Goal: Check status: Check status

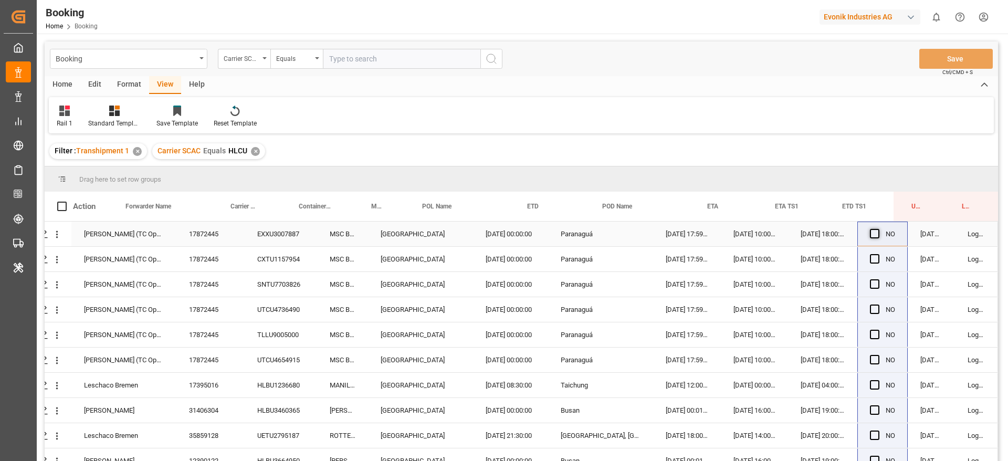
click at [874, 230] on span "Press SPACE to select this row." at bounding box center [874, 233] width 9 height 9
click at [878, 229] on input "Press SPACE to select this row." at bounding box center [878, 229] width 0 height 0
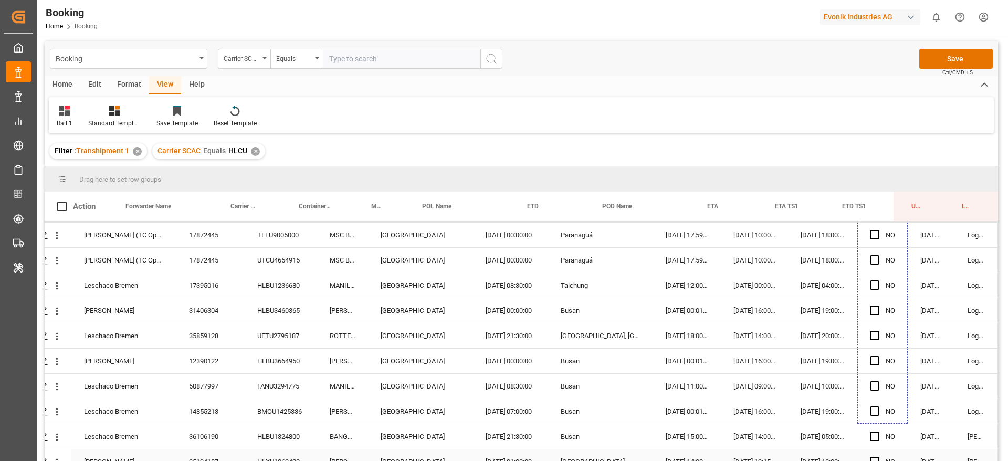
scroll to position [142, 40]
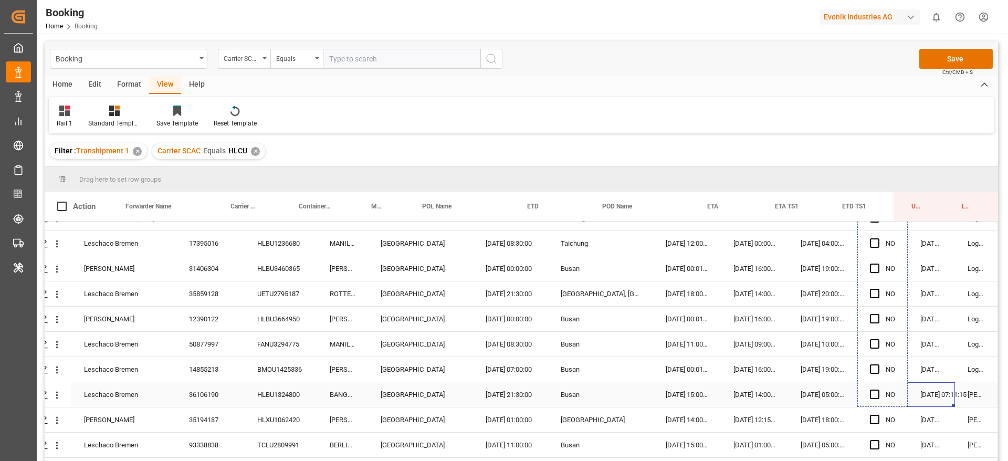
drag, startPoint x: 916, startPoint y: 393, endPoint x: 919, endPoint y: 375, distance: 18.0
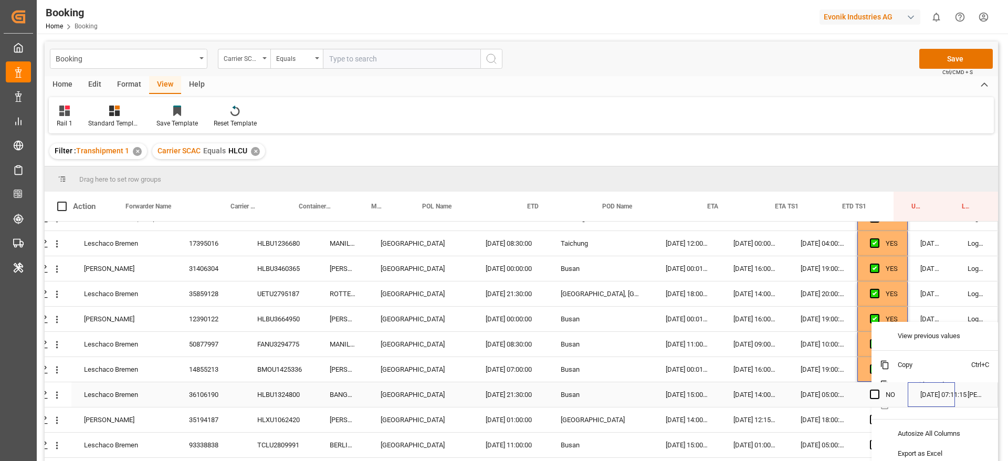
click at [857, 397] on div "NO" at bounding box center [882, 394] width 50 height 25
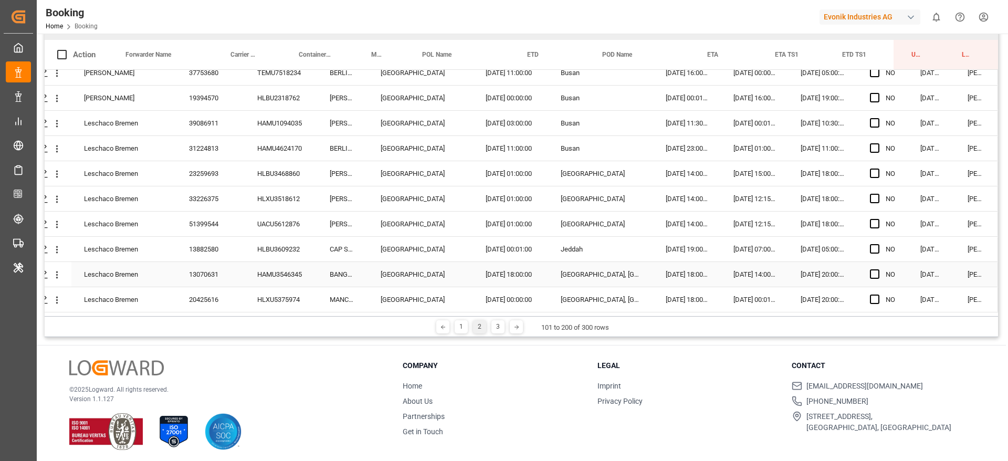
scroll to position [155, 0]
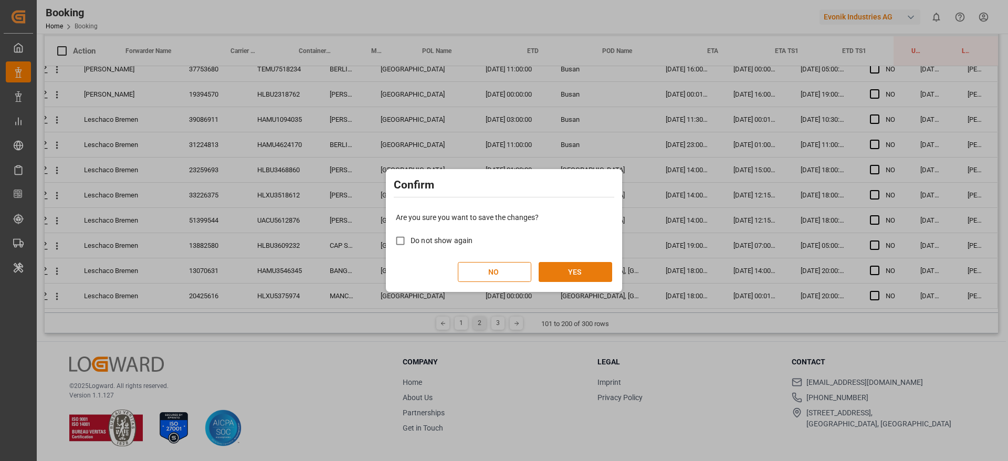
click at [562, 275] on button "YES" at bounding box center [576, 272] width 74 height 20
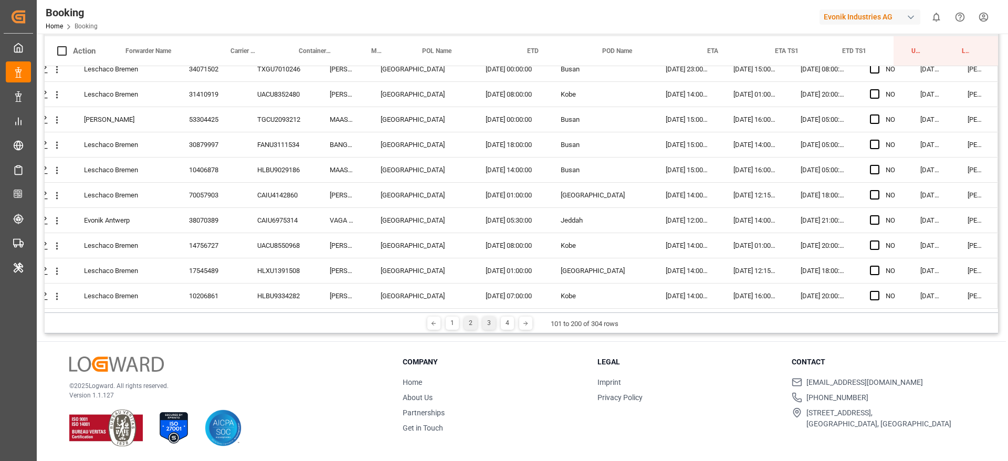
click at [489, 319] on div "1 2 3 4 101 to 200 of 304 rows" at bounding box center [521, 322] width 953 height 21
click at [489, 319] on div "3" at bounding box center [489, 323] width 13 height 13
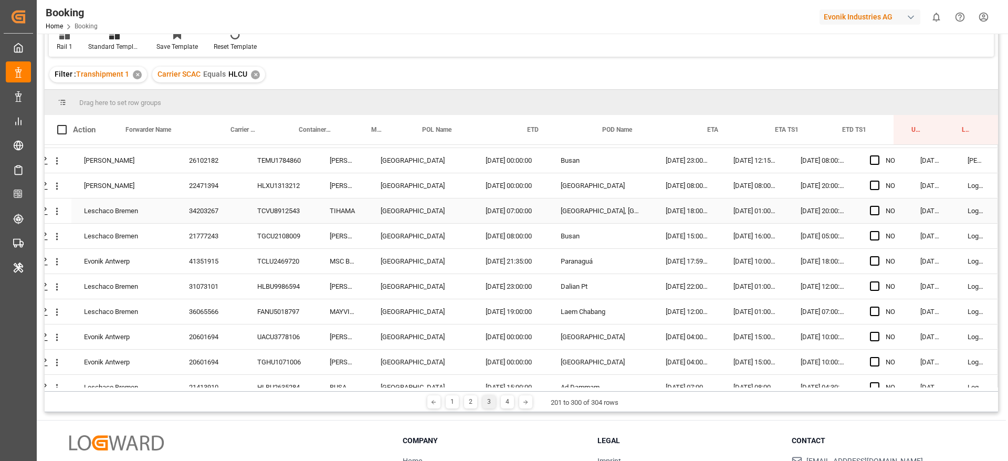
scroll to position [473, 40]
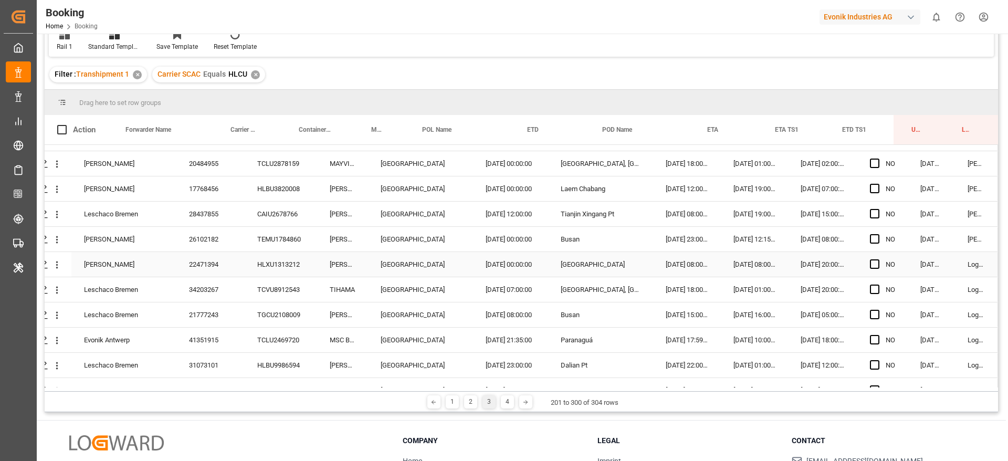
click at [256, 266] on div "HLXU1313212" at bounding box center [281, 264] width 72 height 25
click at [756, 269] on div "[DATE] 08:00:00" at bounding box center [754, 264] width 67 height 25
click at [752, 268] on div "[DATE] 08:00:00" at bounding box center [754, 264] width 67 height 25
click at [752, 267] on div "[DATE] 08:00:00" at bounding box center [754, 264] width 67 height 25
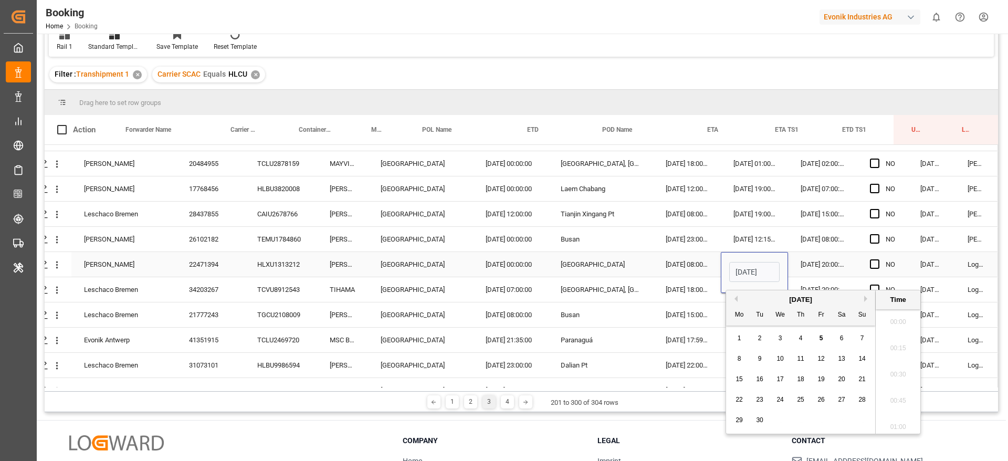
scroll to position [1448, 0]
click at [738, 361] on span "8" at bounding box center [740, 358] width 4 height 7
type input "[DATE] 08:00"
click at [679, 270] on div "[DATE] 08:00:00" at bounding box center [687, 264] width 68 height 25
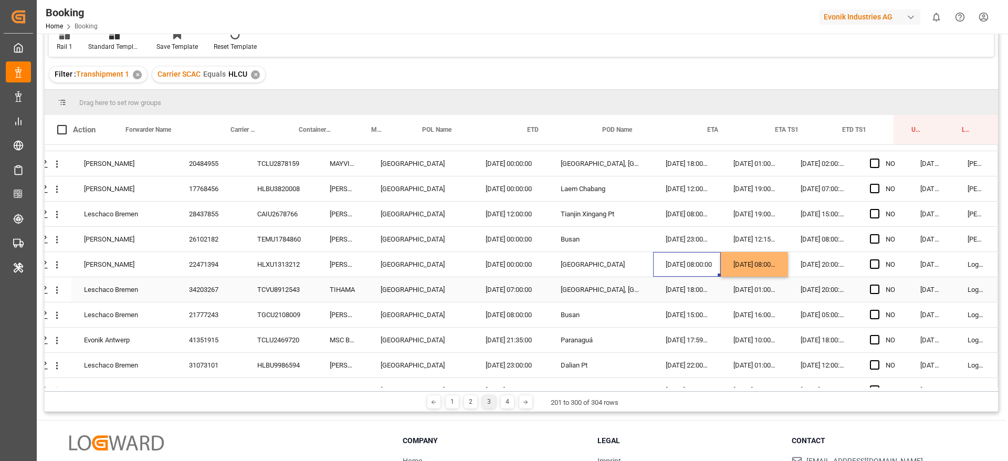
click at [293, 298] on div "TCVU8912543" at bounding box center [281, 289] width 72 height 25
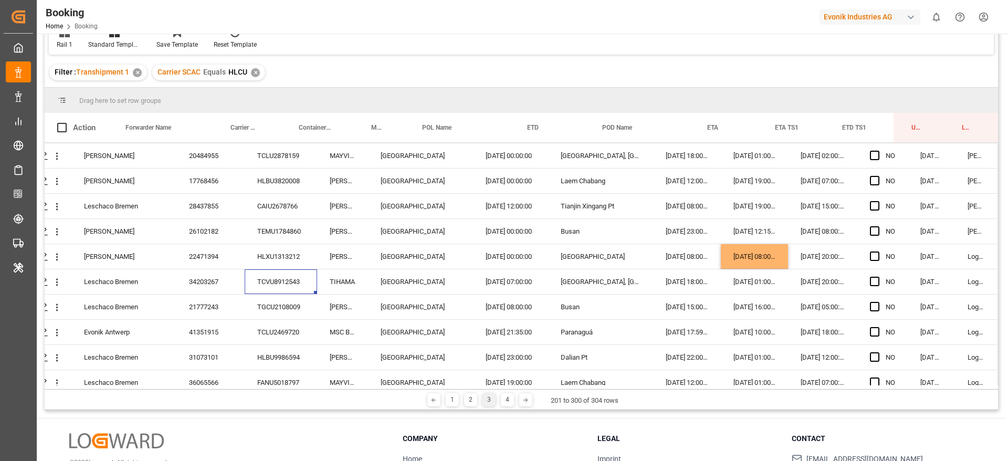
scroll to position [473, 40]
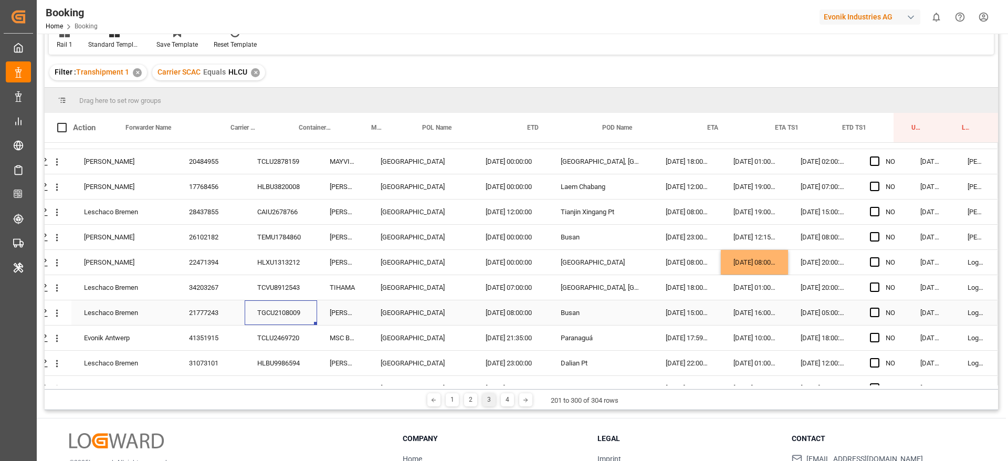
click at [293, 319] on div "TGCU2108009" at bounding box center [281, 312] width 72 height 25
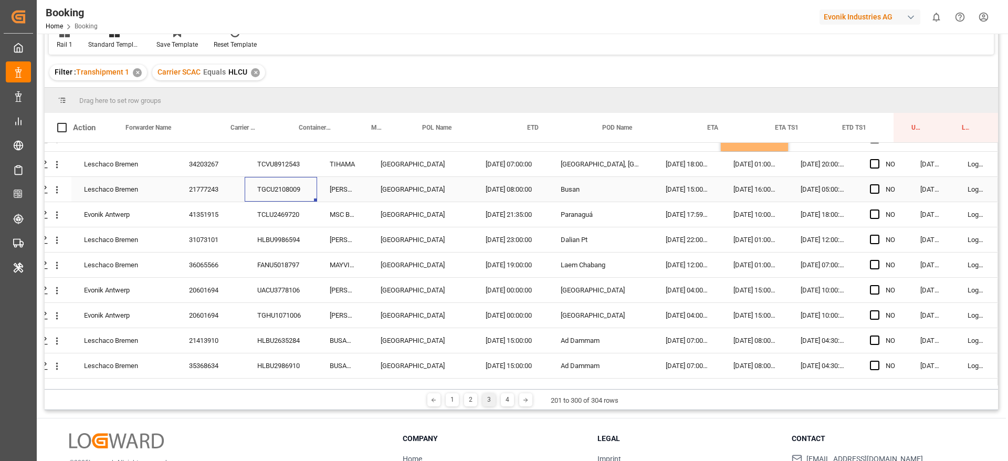
scroll to position [630, 40]
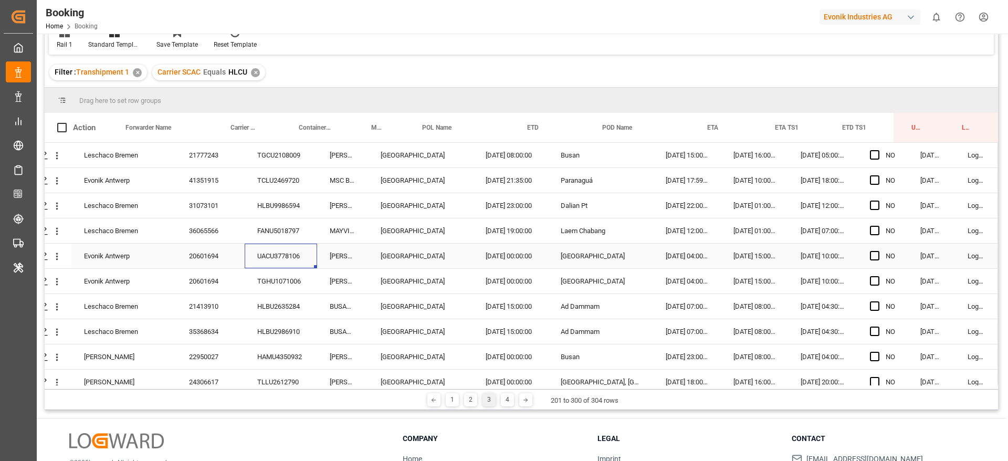
click at [264, 251] on div "UACU3778106" at bounding box center [281, 256] width 72 height 25
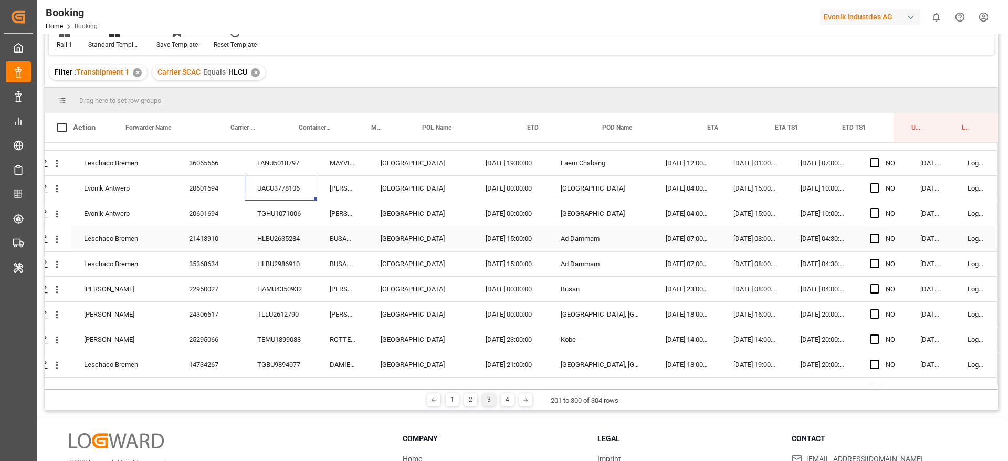
scroll to position [709, 40]
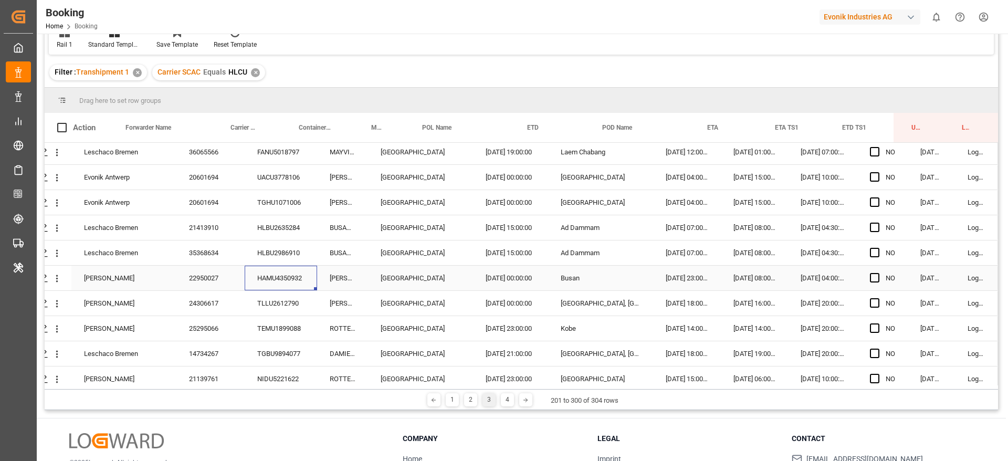
click at [282, 281] on div "HAMU4350932" at bounding box center [281, 278] width 72 height 25
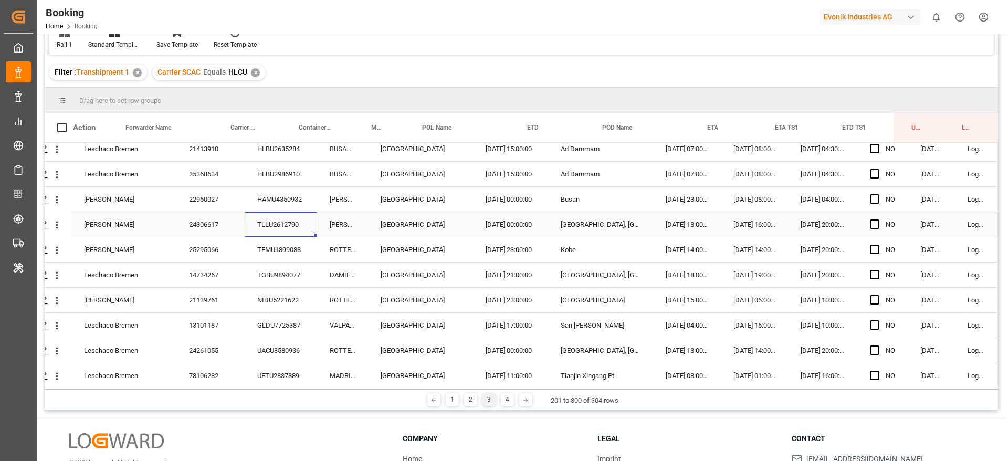
click at [278, 234] on div "TLLU2612790" at bounding box center [281, 224] width 72 height 25
click at [258, 252] on div "TEMU1899088" at bounding box center [281, 249] width 72 height 25
click at [279, 259] on div "TEMU1899088" at bounding box center [281, 249] width 72 height 25
click at [276, 267] on div "TGBU9894077" at bounding box center [281, 275] width 72 height 25
click at [250, 304] on div "NIDU5221622" at bounding box center [281, 300] width 72 height 25
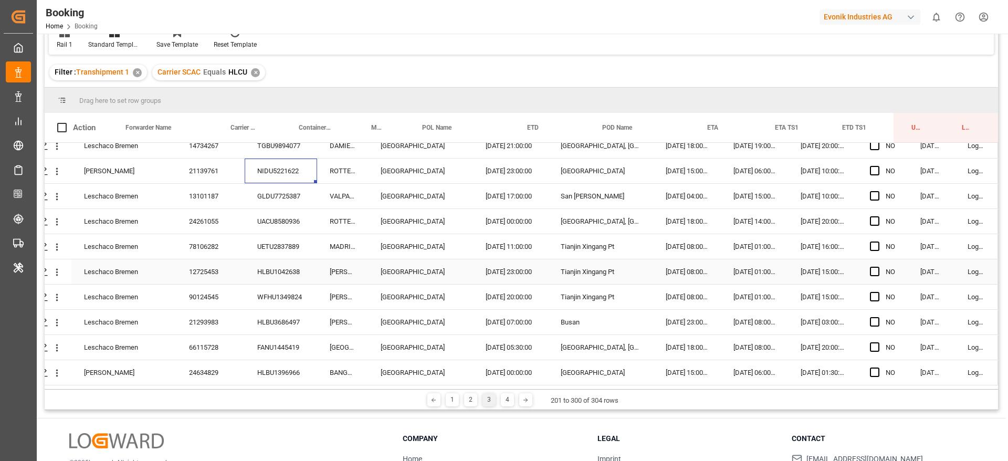
scroll to position [945, 40]
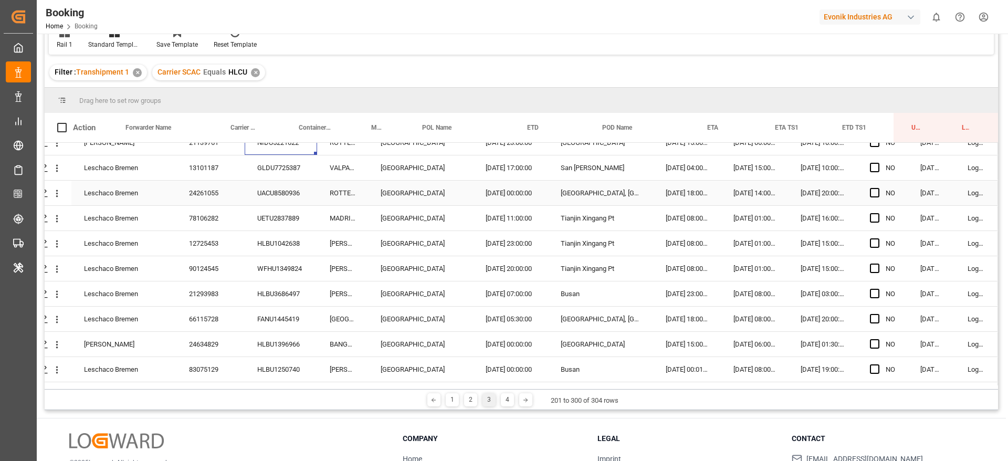
click at [288, 169] on div "GLDU7725387" at bounding box center [281, 167] width 72 height 25
click at [303, 219] on div "UETU2837889" at bounding box center [281, 218] width 72 height 25
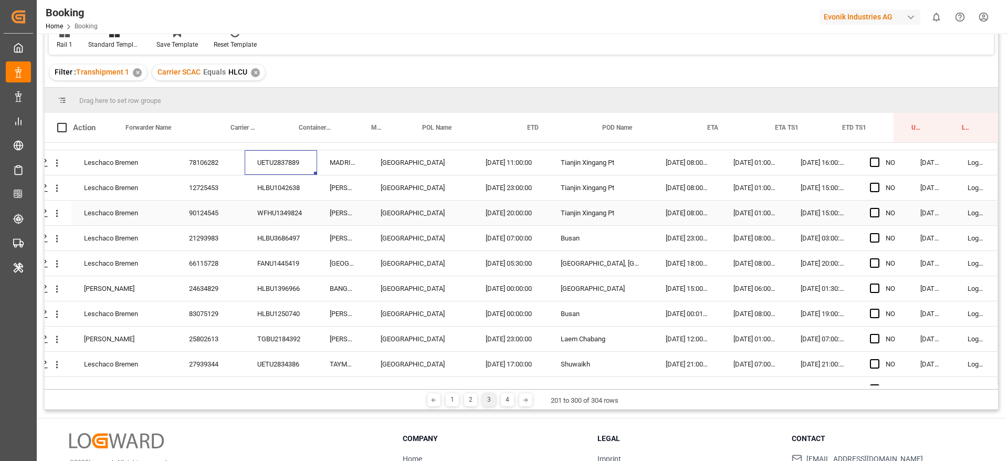
scroll to position [1024, 40]
click at [266, 217] on div "HLBU3686497" at bounding box center [281, 215] width 72 height 25
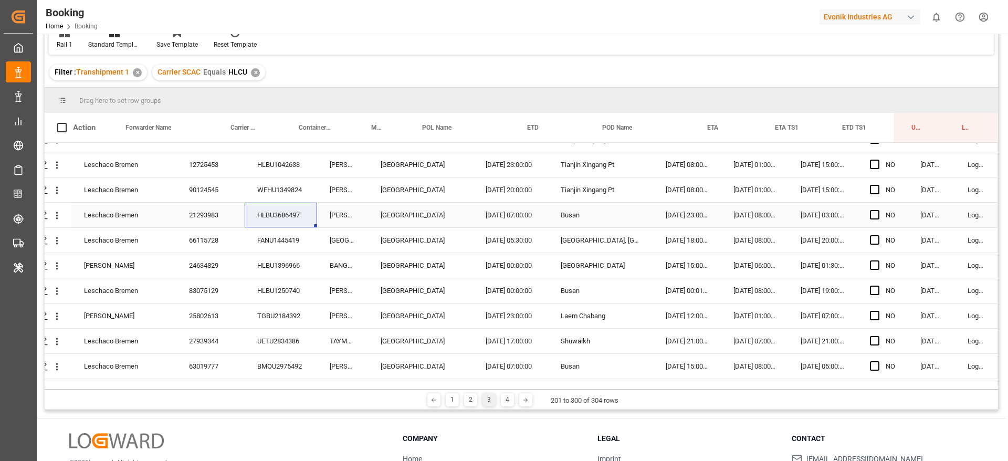
click at [747, 215] on div "[DATE] 08:00:00" at bounding box center [754, 215] width 67 height 25
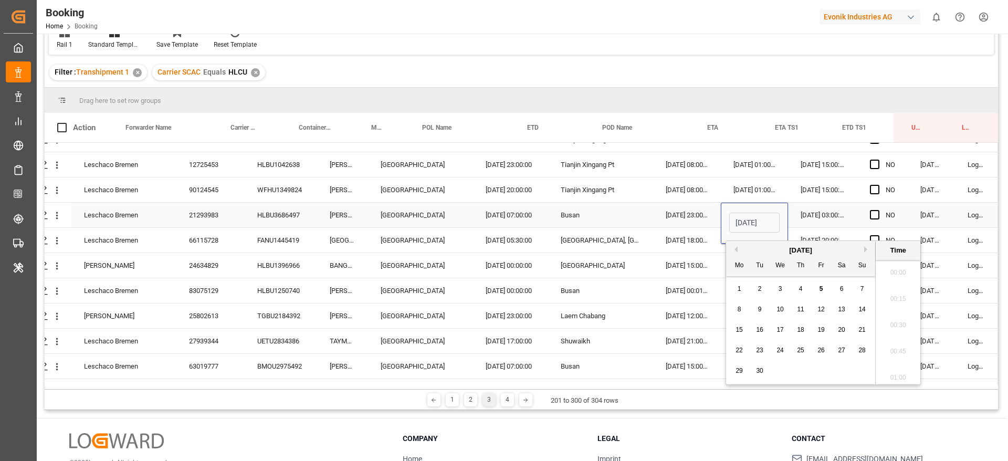
scroll to position [1474, 0]
click at [740, 307] on span "8" at bounding box center [740, 309] width 4 height 7
type input "[DATE] 08:00"
click at [693, 216] on div "[DATE] 23:00:00" at bounding box center [687, 215] width 68 height 25
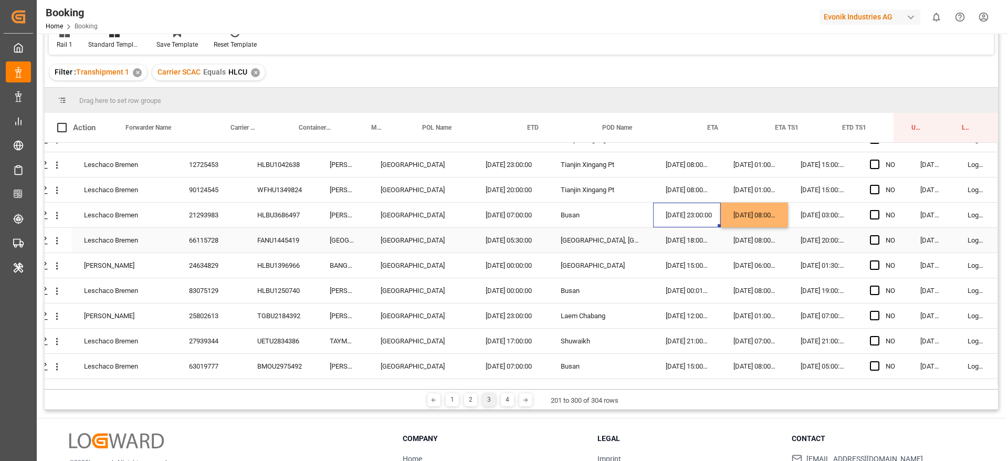
click at [278, 238] on div "FANU1445419" at bounding box center [281, 240] width 72 height 25
click at [297, 290] on div "HLBU1250740" at bounding box center [281, 290] width 72 height 25
click at [749, 290] on div "[DATE] 08:00:00" at bounding box center [754, 290] width 67 height 25
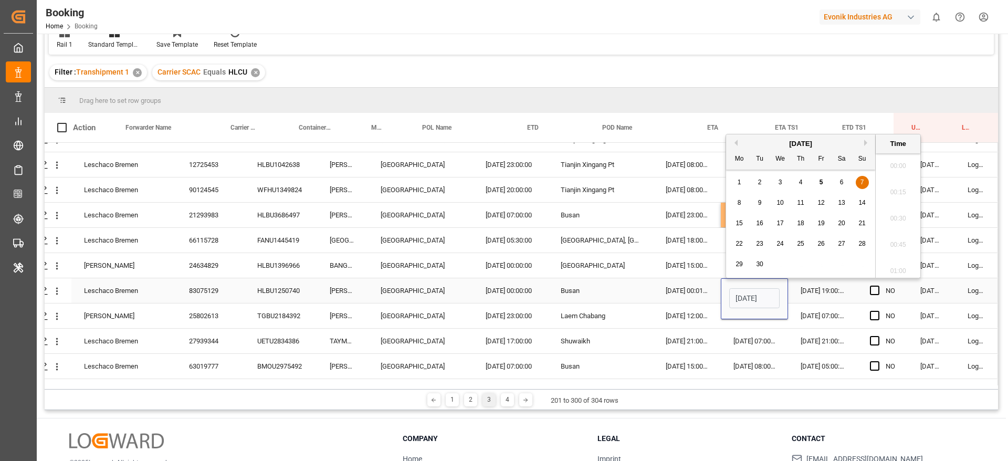
scroll to position [0, 35]
click at [733, 204] on div "8" at bounding box center [739, 203] width 13 height 13
click at [905, 167] on li "00:00" at bounding box center [898, 166] width 45 height 26
type input "[DATE] 00:00"
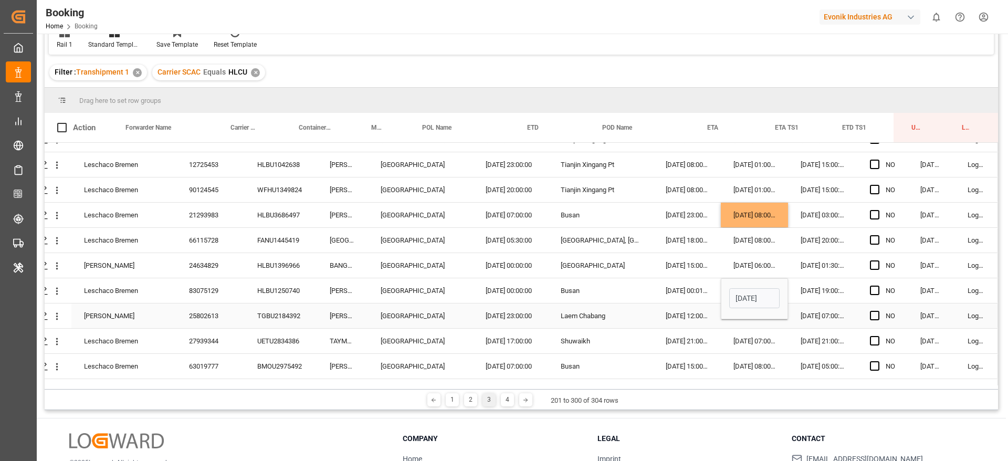
click at [804, 293] on div "[DATE] 19:00:00" at bounding box center [822, 290] width 69 height 25
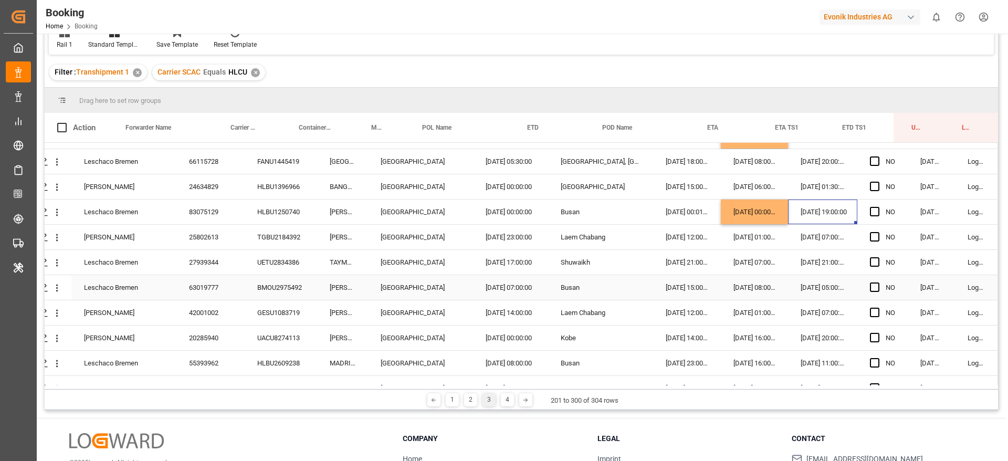
scroll to position [1181, 40]
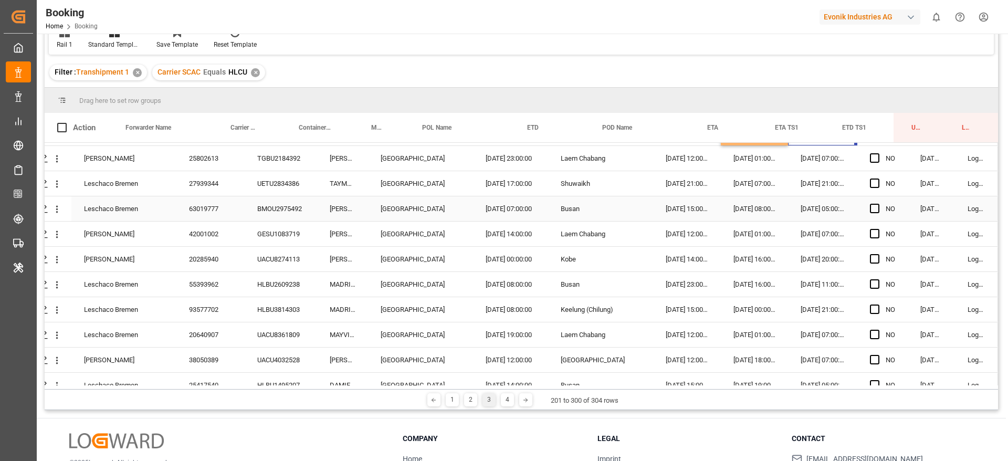
click at [302, 214] on div "BMOU2975492" at bounding box center [281, 208] width 72 height 25
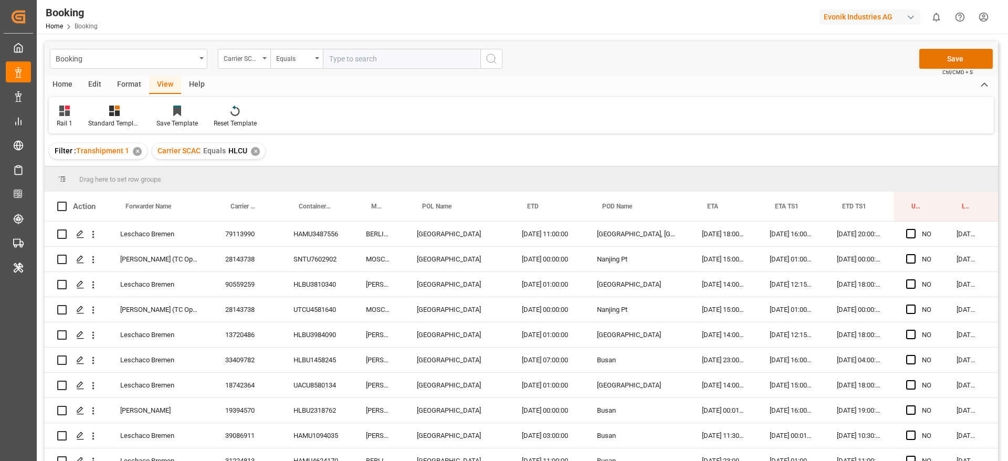
scroll to position [1181, 40]
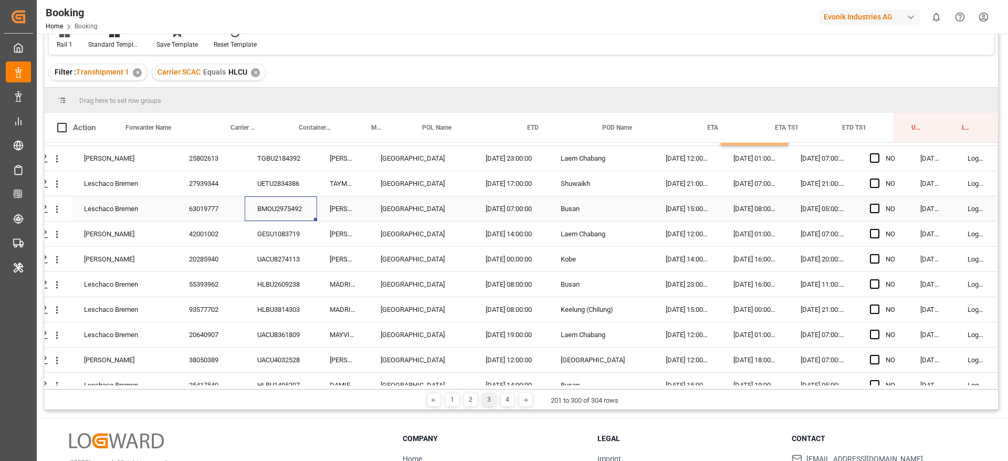
click at [747, 209] on div "[DATE] 08:00:00" at bounding box center [754, 208] width 67 height 25
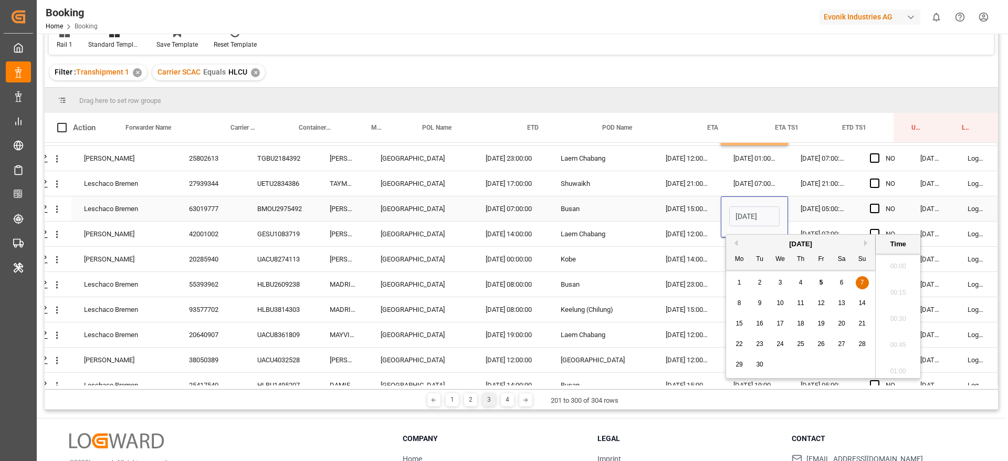
scroll to position [0, 35]
click at [740, 309] on div "8" at bounding box center [739, 303] width 13 height 13
click at [905, 272] on li "00:00" at bounding box center [898, 267] width 45 height 26
type input "[DATE] 00:00"
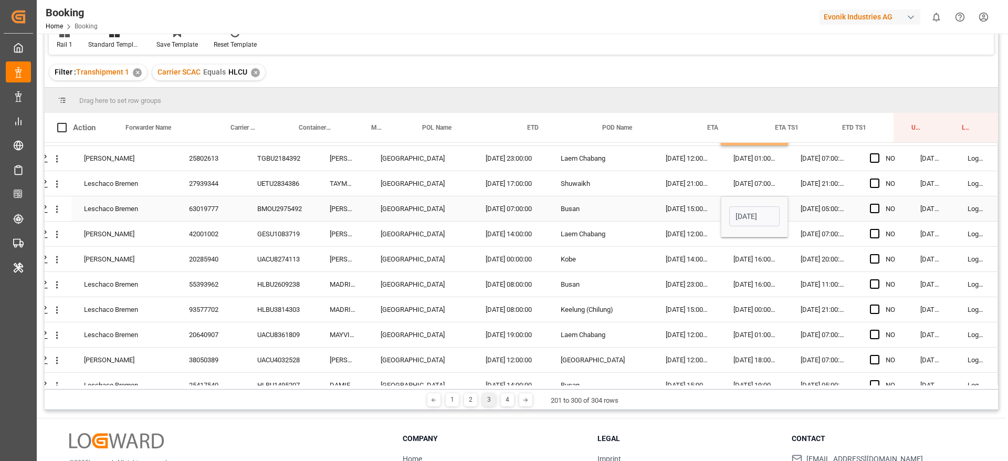
click at [886, 203] on div "NO" at bounding box center [890, 209] width 9 height 24
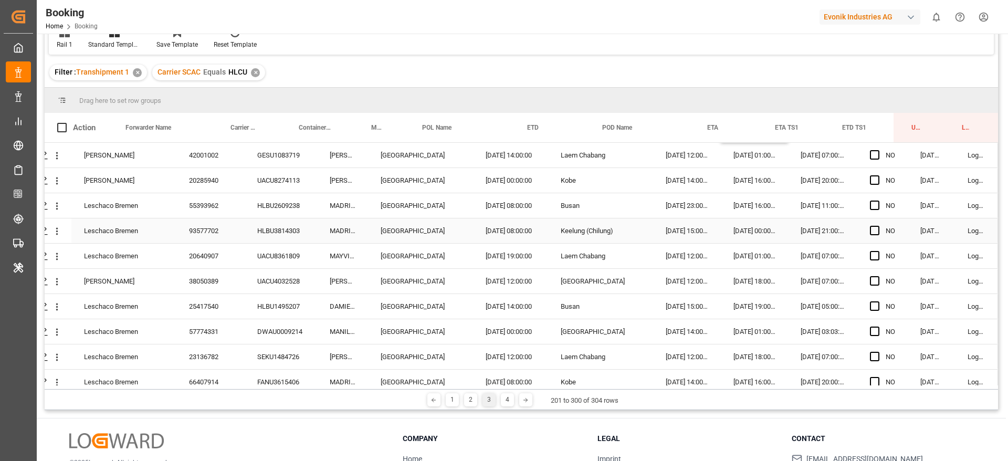
scroll to position [1339, 40]
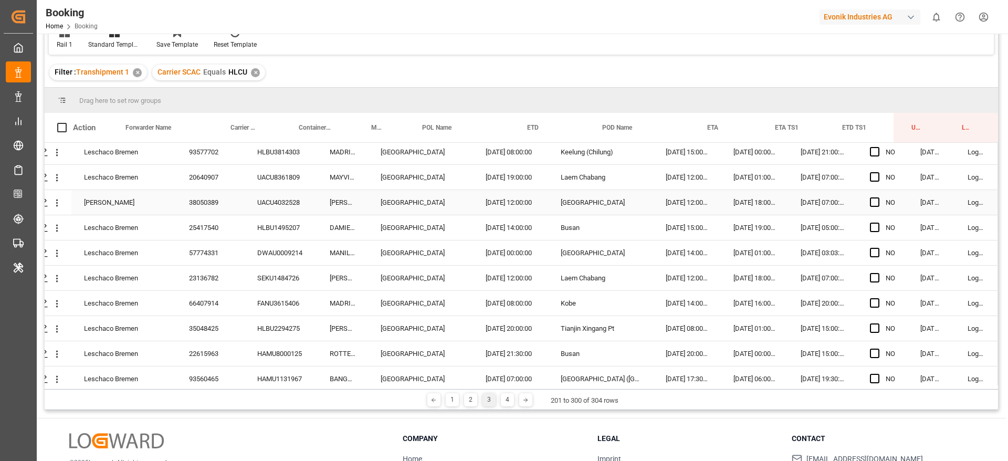
click at [256, 207] on div "UACU4032528" at bounding box center [281, 202] width 72 height 25
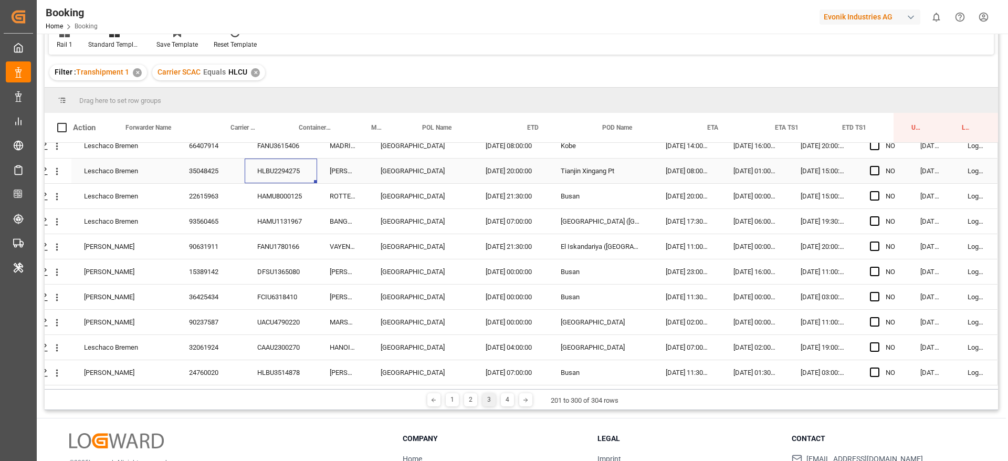
click at [282, 174] on div "HLBU2294275" at bounding box center [281, 171] width 72 height 25
click at [278, 256] on div "FANU1780166" at bounding box center [281, 246] width 72 height 25
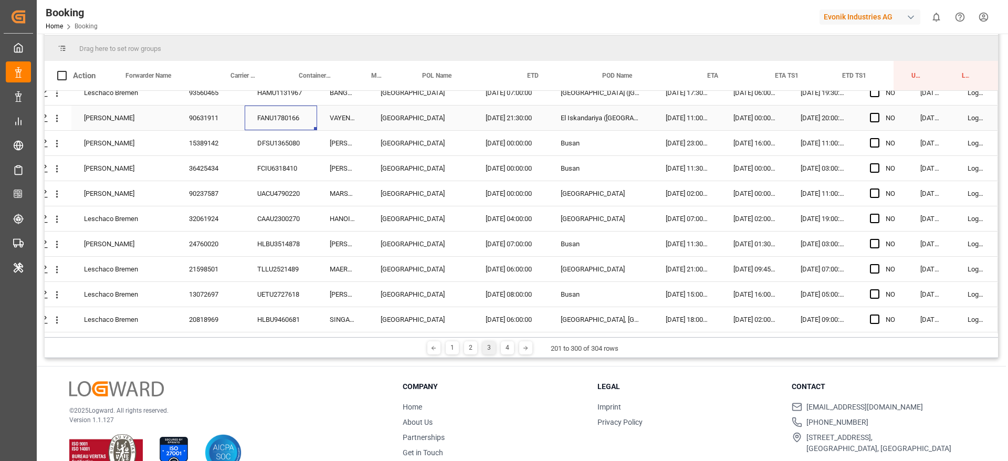
scroll to position [1586, 40]
